Goal: Information Seeking & Learning: Learn about a topic

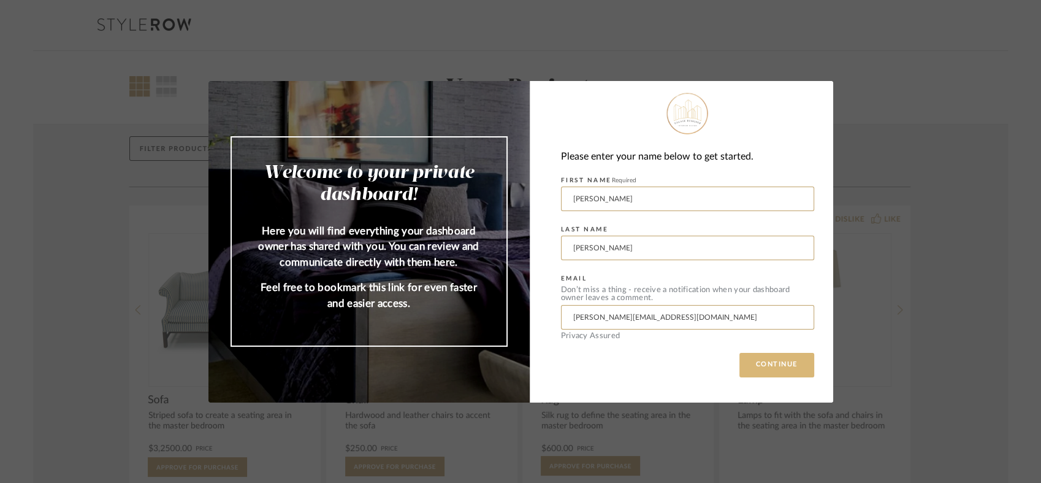
click at [768, 369] on button "CONTINUE" at bounding box center [777, 365] width 75 height 25
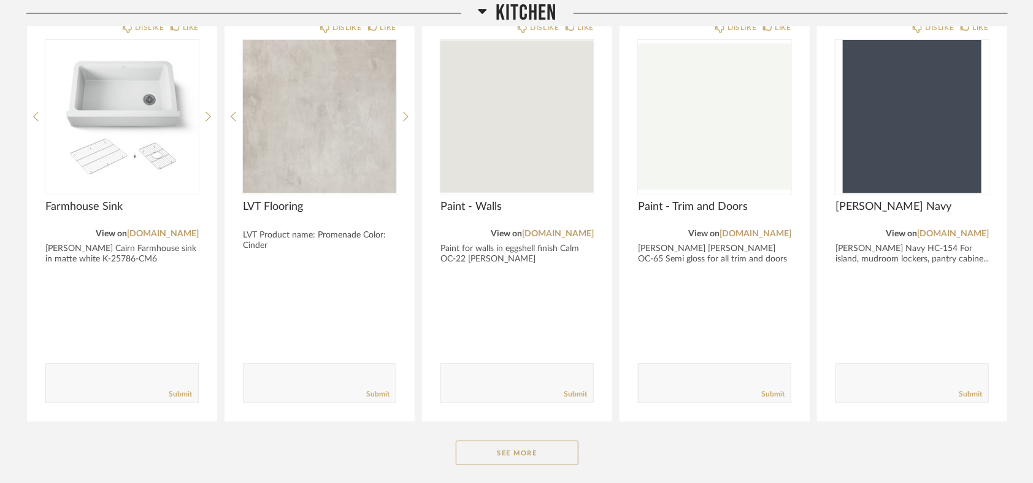
scroll to position [204, 0]
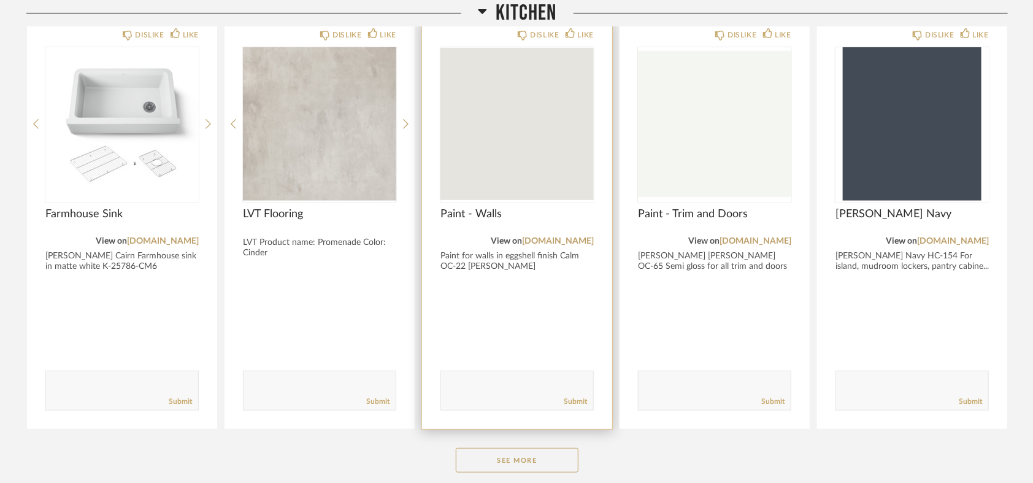
drag, startPoint x: 559, startPoint y: 254, endPoint x: 567, endPoint y: 263, distance: 11.3
click at [567, 263] on div "Paint for walls in eggshell finish Calm OC-22 [PERSON_NAME]" at bounding box center [516, 261] width 153 height 21
copy div "Calm OC-22 [PERSON_NAME]"
click at [607, 313] on div "DISLIKE LIKE Paint - Walls View on [DOMAIN_NAME] Paint for walls in eggshell fi…" at bounding box center [517, 225] width 190 height 408
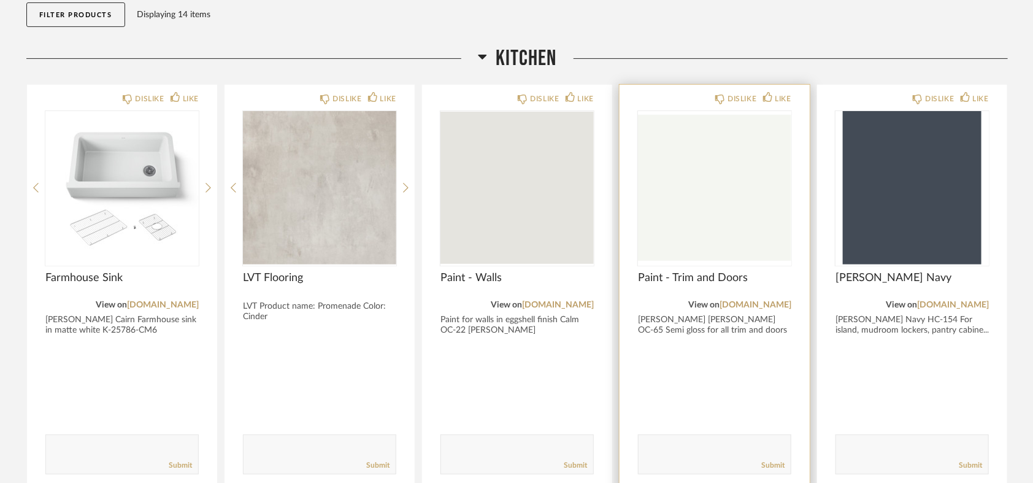
scroll to position [136, 0]
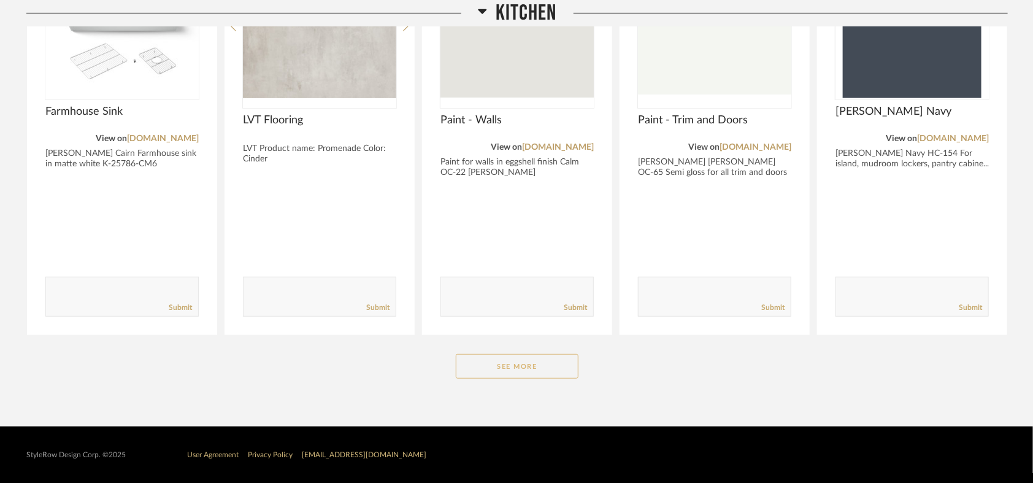
click at [515, 367] on button "See More" at bounding box center [517, 366] width 123 height 25
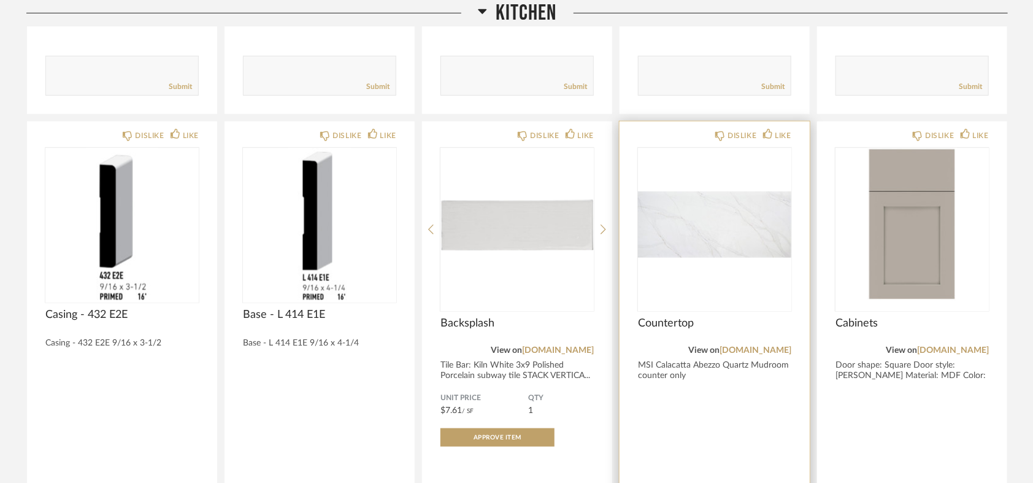
scroll to position [511, 0]
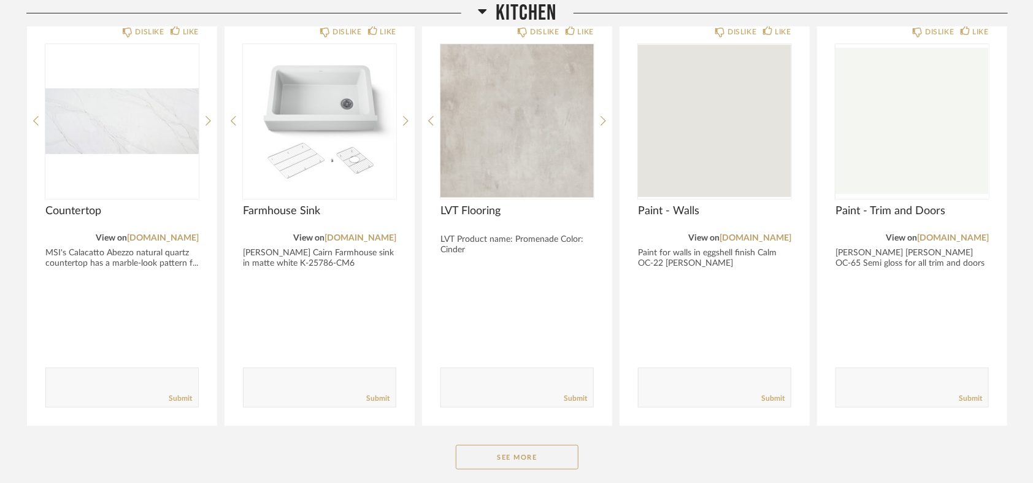
scroll to position [298, 0]
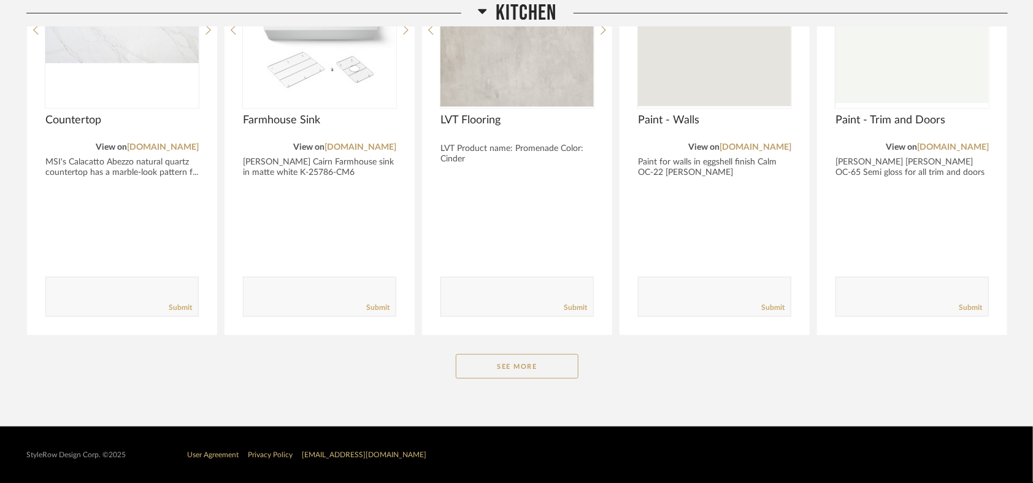
click at [539, 378] on div "Kitchen DISLIKE LIKE Countertop View on [DOMAIN_NAME] MSI's Calacatto Abezzo na…" at bounding box center [516, 145] width 981 height 514
click at [549, 367] on button "See More" at bounding box center [517, 366] width 123 height 25
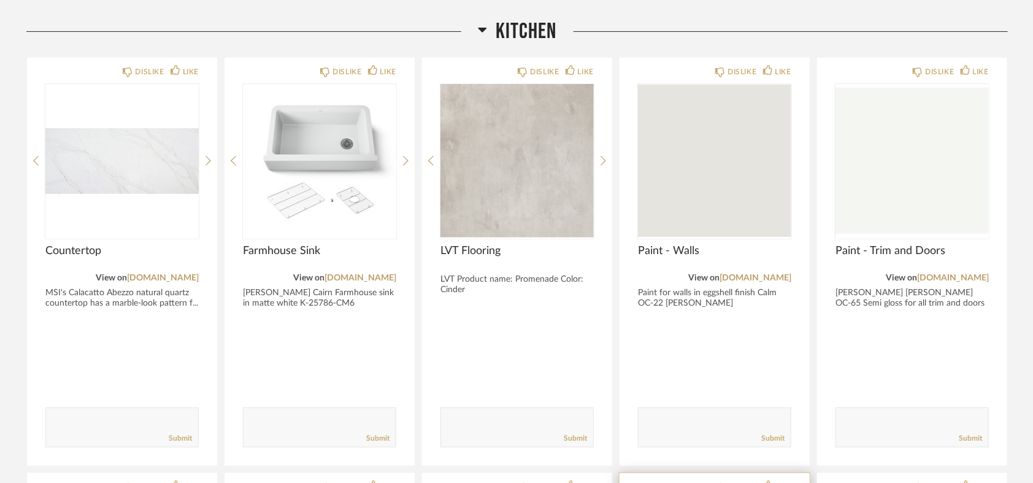
scroll to position [162, 0]
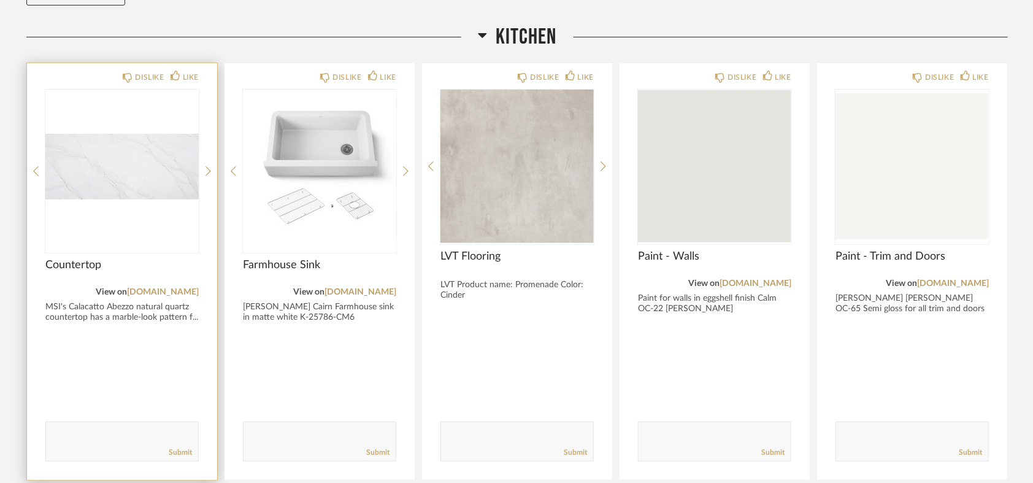
click at [0, 0] on img at bounding box center [0, 0] width 0 height 0
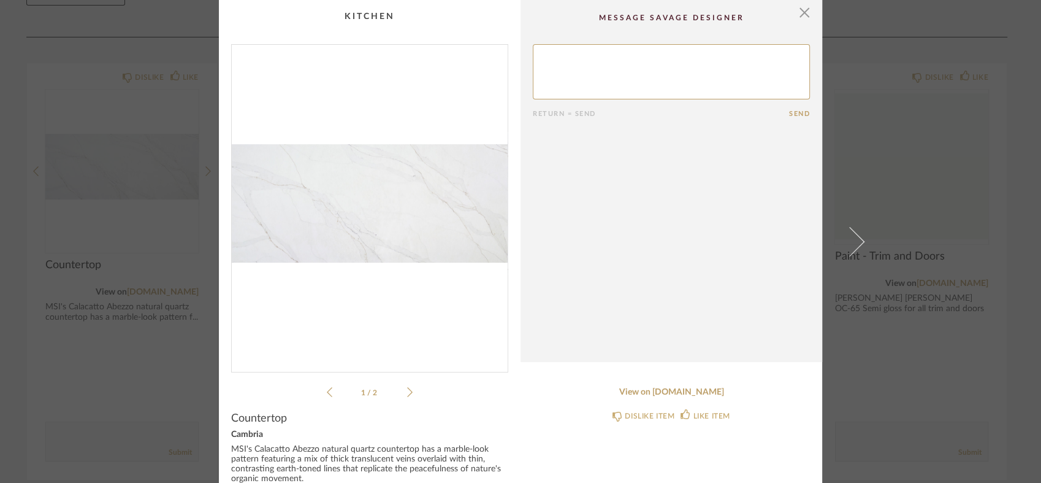
click at [109, 121] on div "× 1 / 2 Return = Send Send Countertop Cambria MSI's Calacatto Abezzo natural qu…" at bounding box center [520, 241] width 1041 height 483
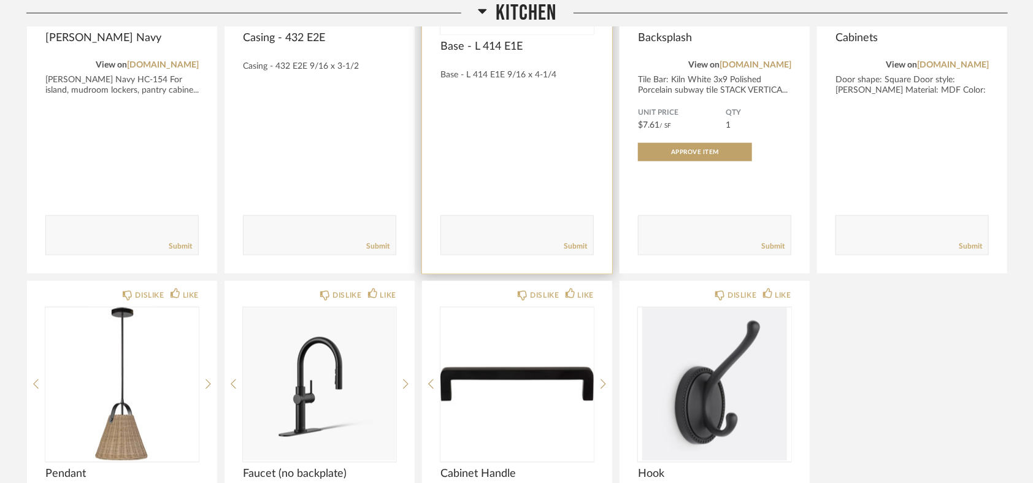
scroll to position [817, 0]
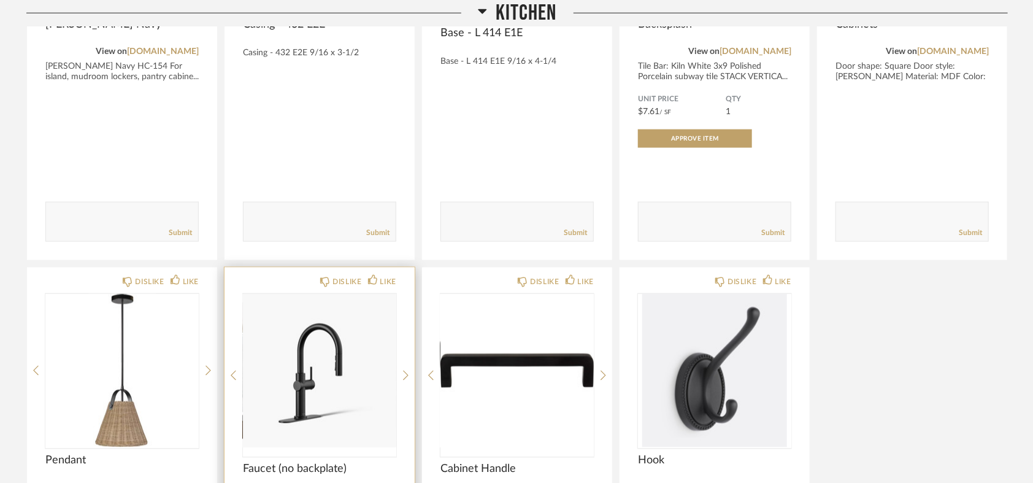
click at [0, 0] on img at bounding box center [0, 0] width 0 height 0
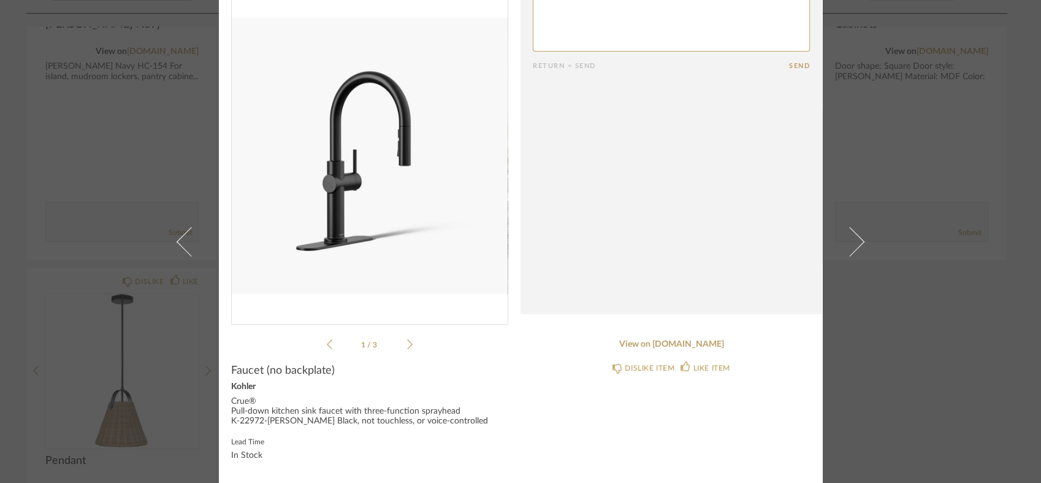
scroll to position [57, 0]
click at [887, 249] on div "× 1 / 3 Return = Send Send Faucet (no backplate) Kohler Crue® Pull-down kitchen…" at bounding box center [520, 241] width 1041 height 483
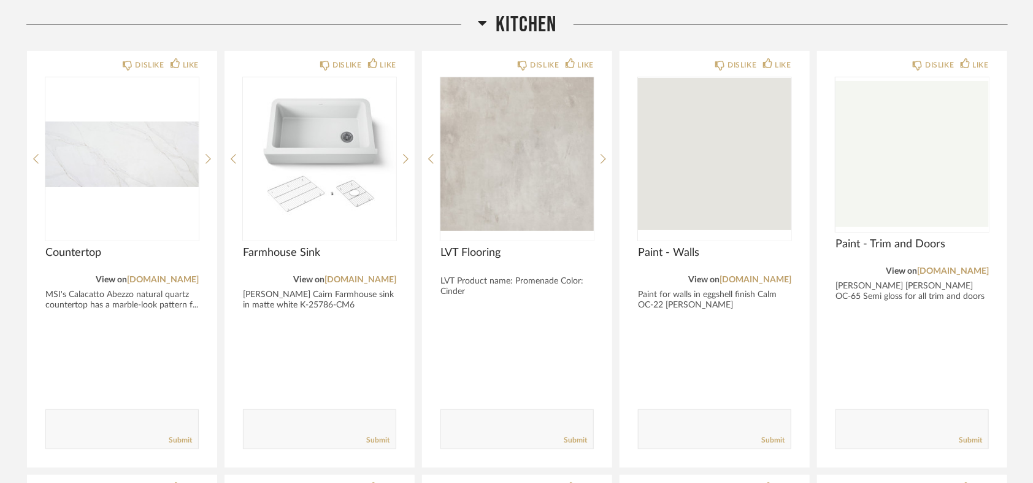
scroll to position [166, 0]
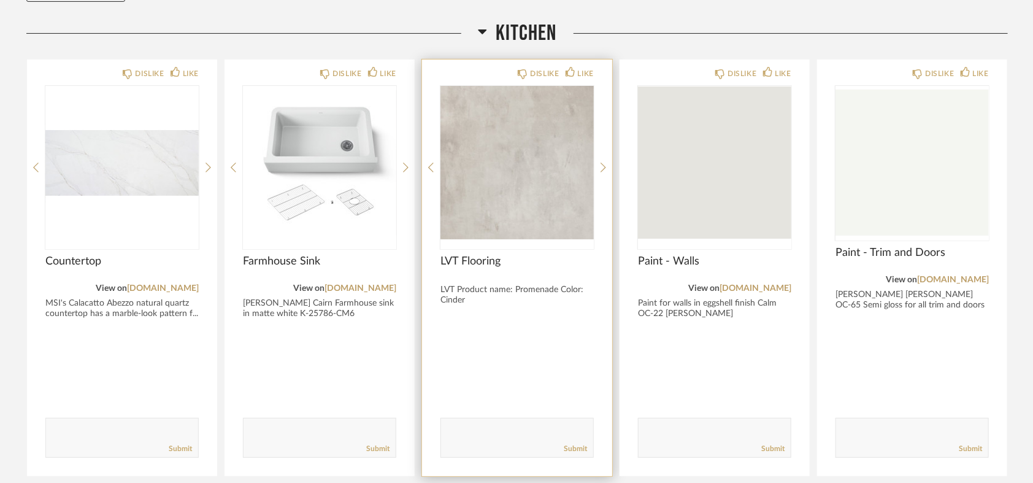
click at [541, 235] on img "0" at bounding box center [516, 162] width 153 height 153
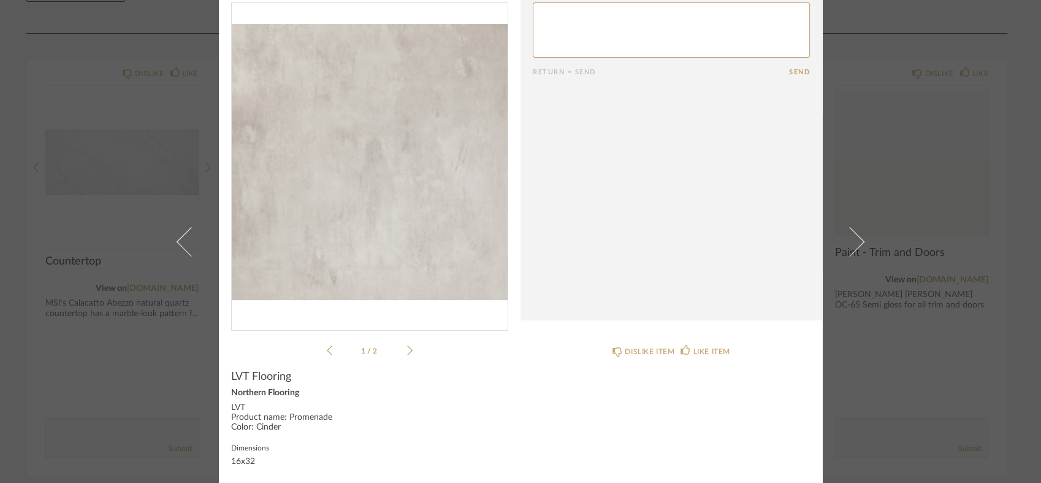
scroll to position [47, 0]
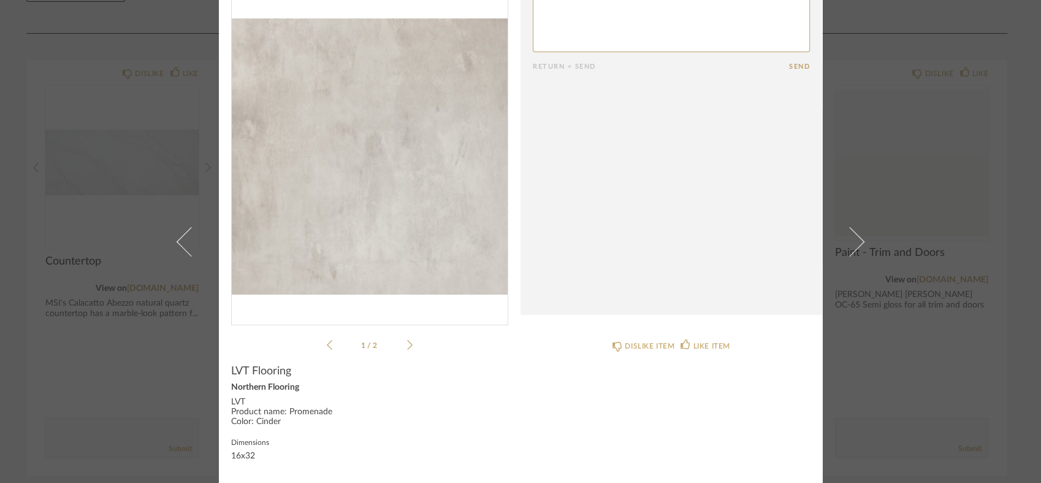
click at [413, 345] on div "1 / 2" at bounding box center [369, 174] width 277 height 355
click at [407, 345] on icon at bounding box center [410, 344] width 6 height 11
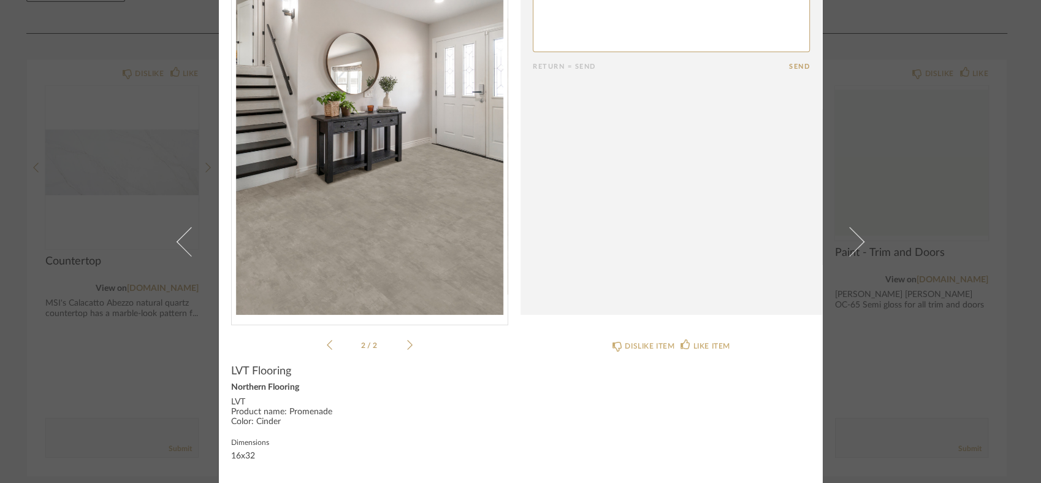
click at [321, 343] on div "2 / 2" at bounding box center [369, 174] width 277 height 355
click at [327, 343] on icon at bounding box center [330, 344] width 6 height 11
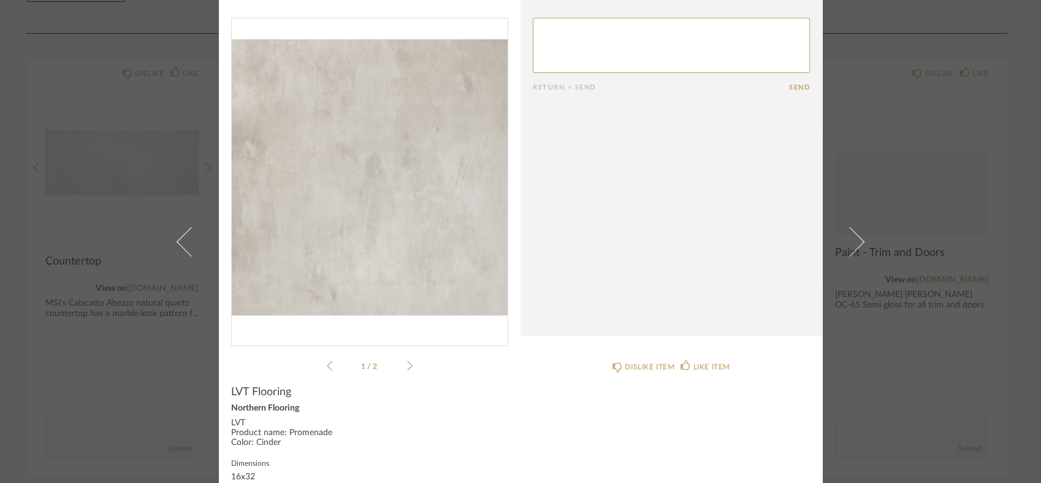
scroll to position [0, 0]
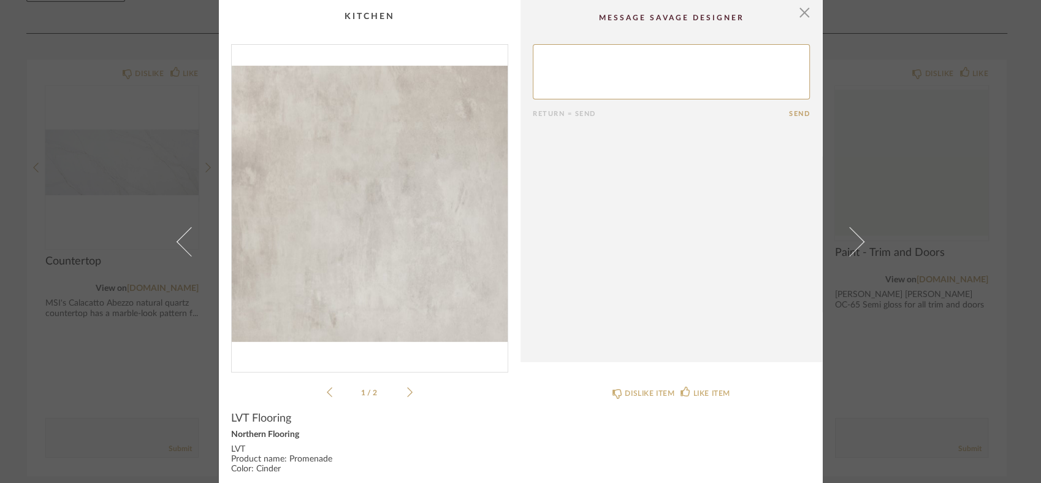
click at [327, 395] on icon at bounding box center [330, 391] width 6 height 11
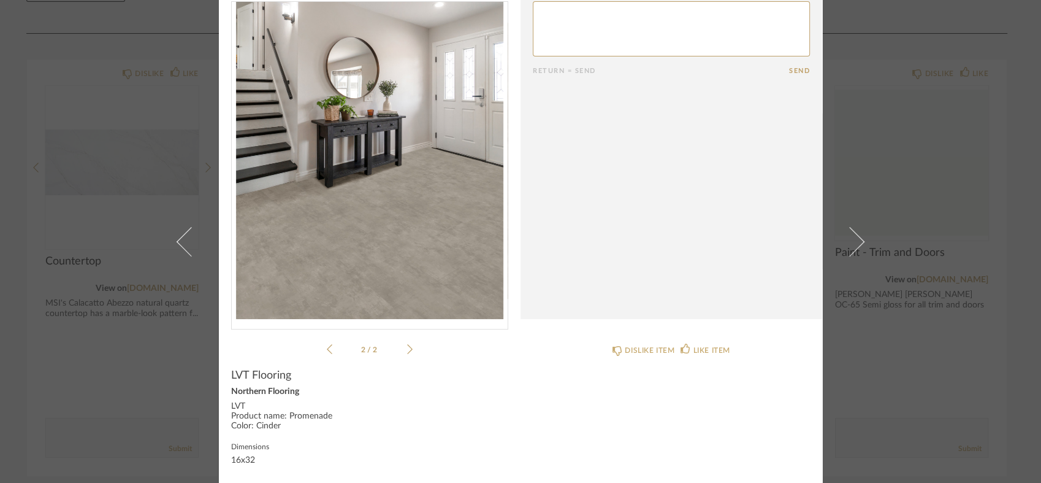
scroll to position [47, 0]
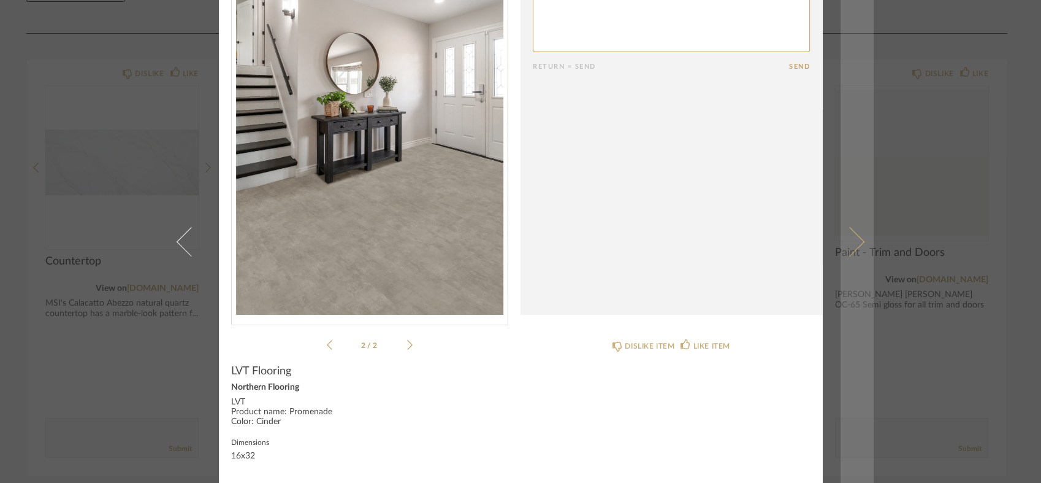
click at [863, 159] on link at bounding box center [857, 241] width 33 height 483
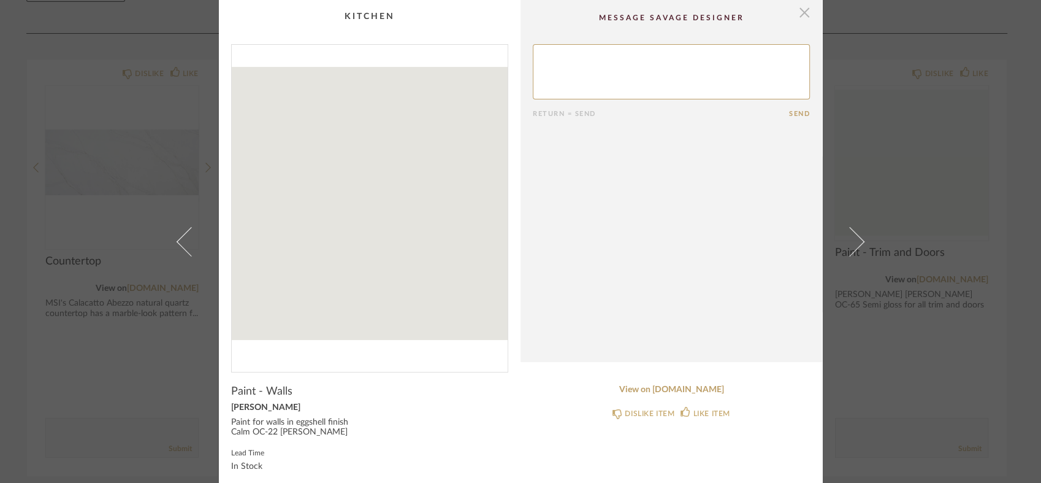
click at [796, 13] on span "button" at bounding box center [804, 12] width 25 height 25
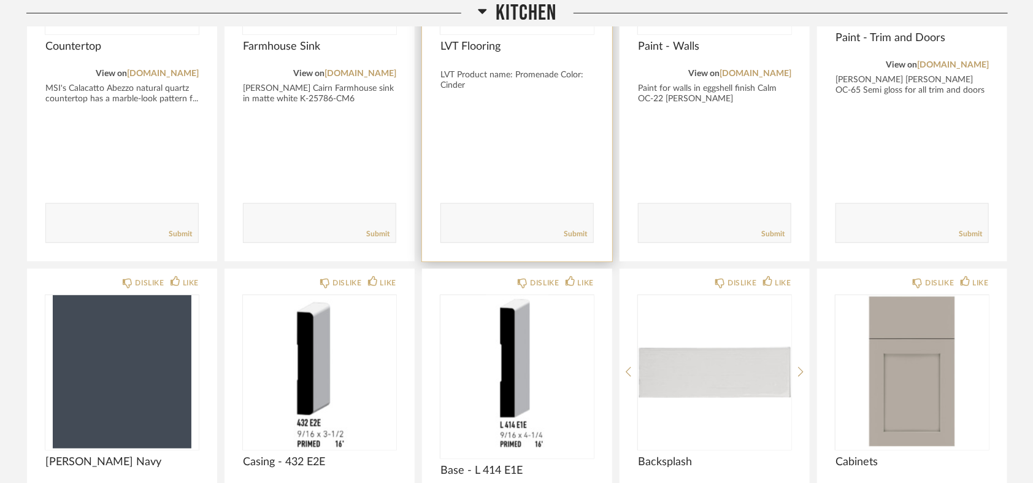
scroll to position [506, 0]
